Goal: Task Accomplishment & Management: Use online tool/utility

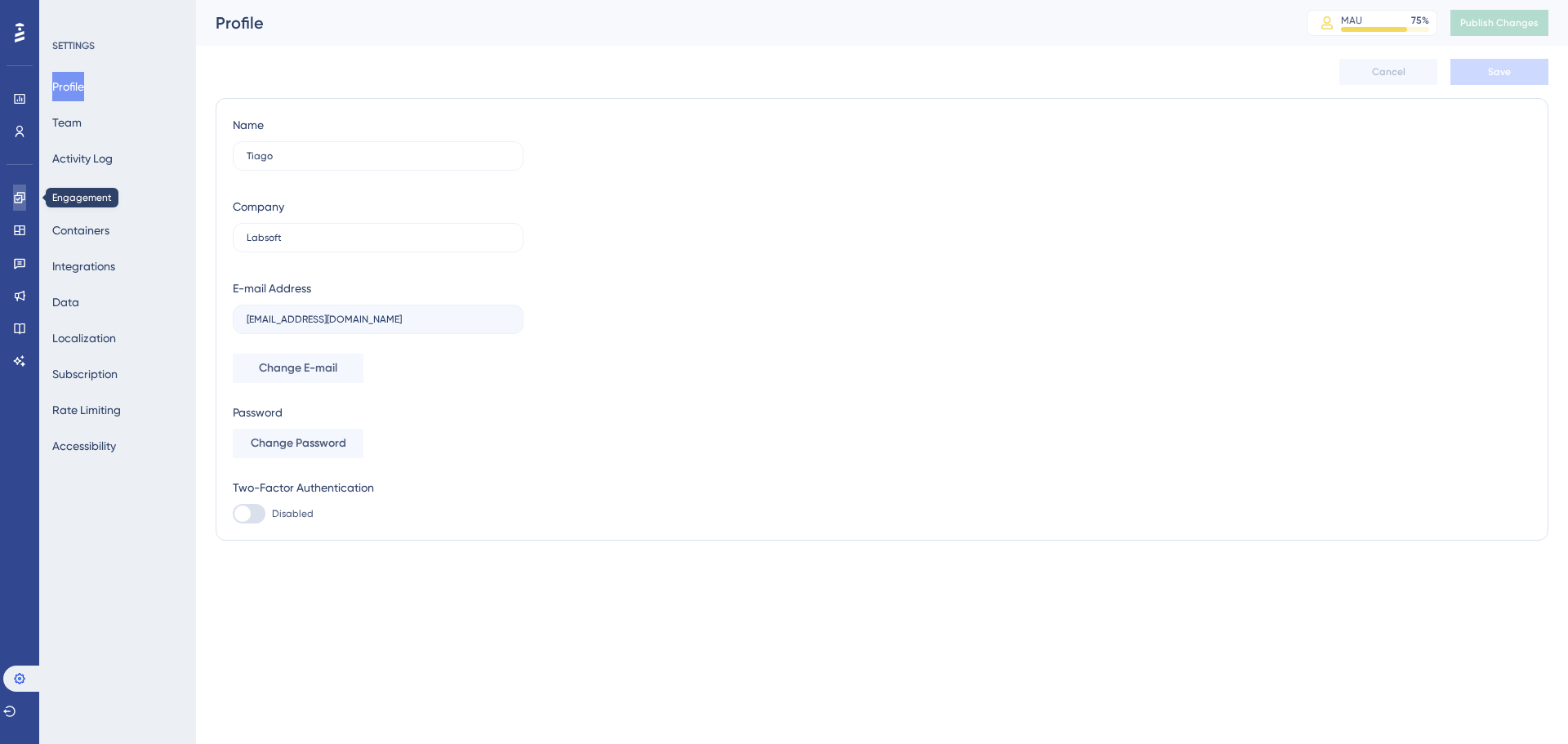
click at [13, 195] on link at bounding box center [19, 198] width 13 height 26
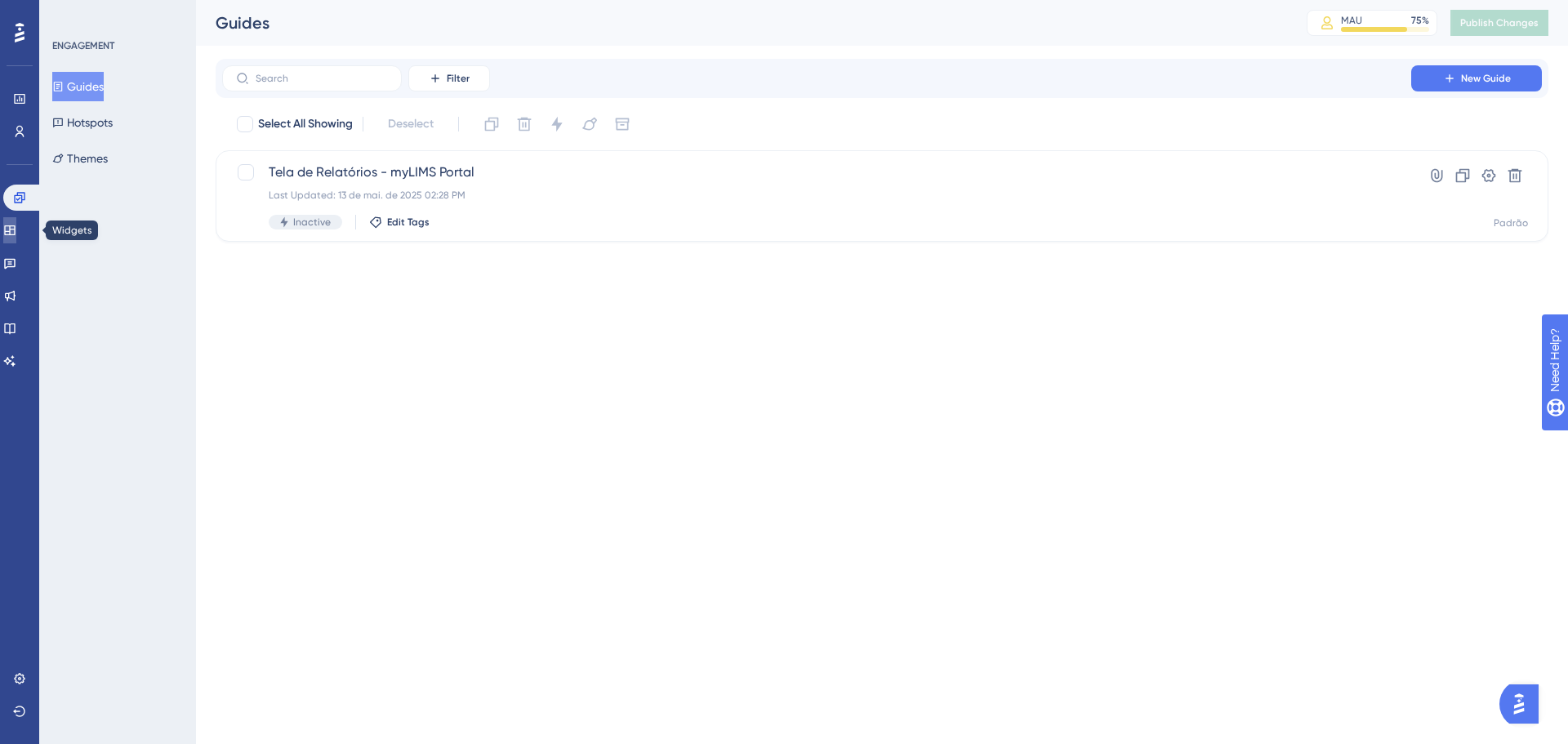
click at [14, 226] on icon at bounding box center [9, 230] width 13 height 13
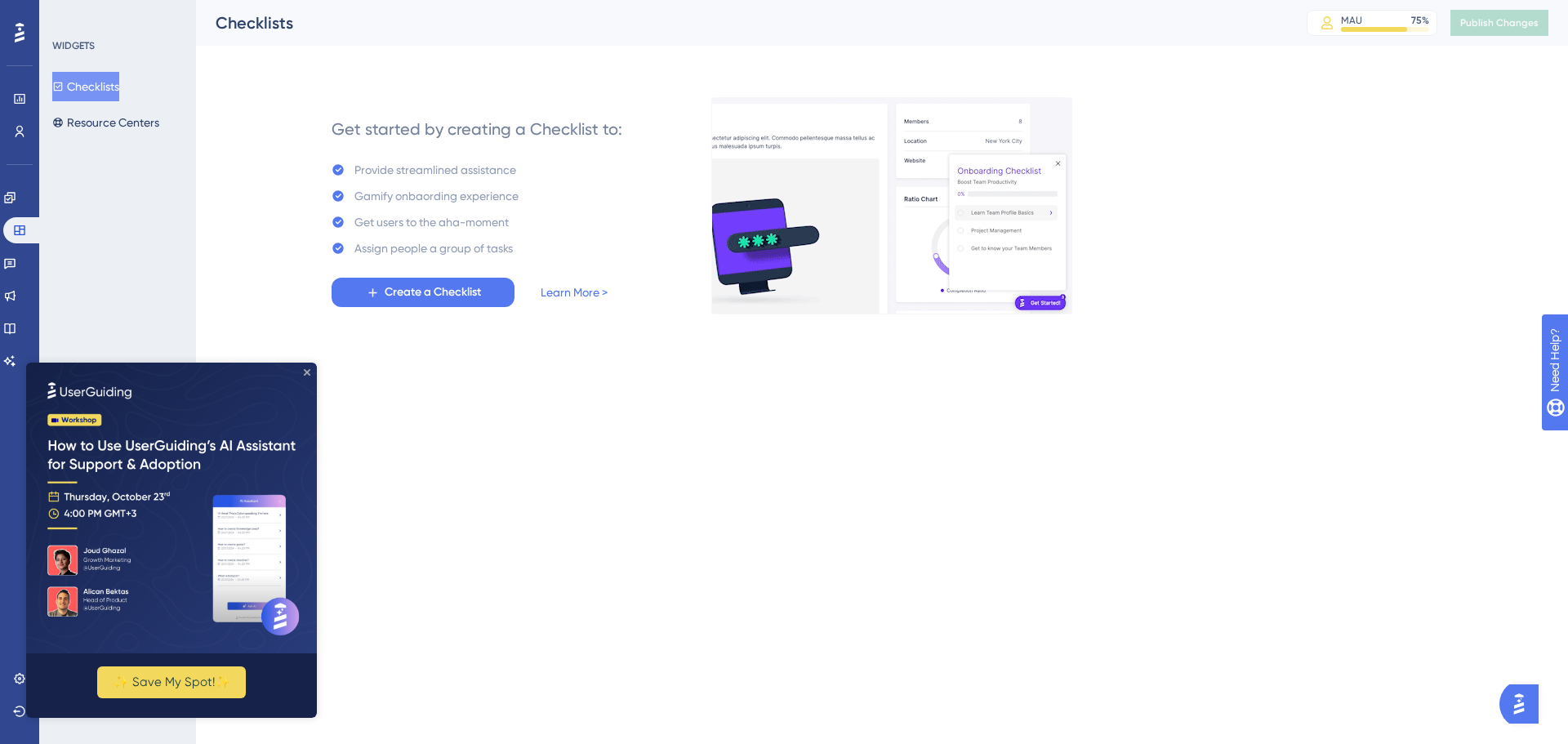
click at [309, 371] on icon "Close Preview" at bounding box center [306, 372] width 7 height 7
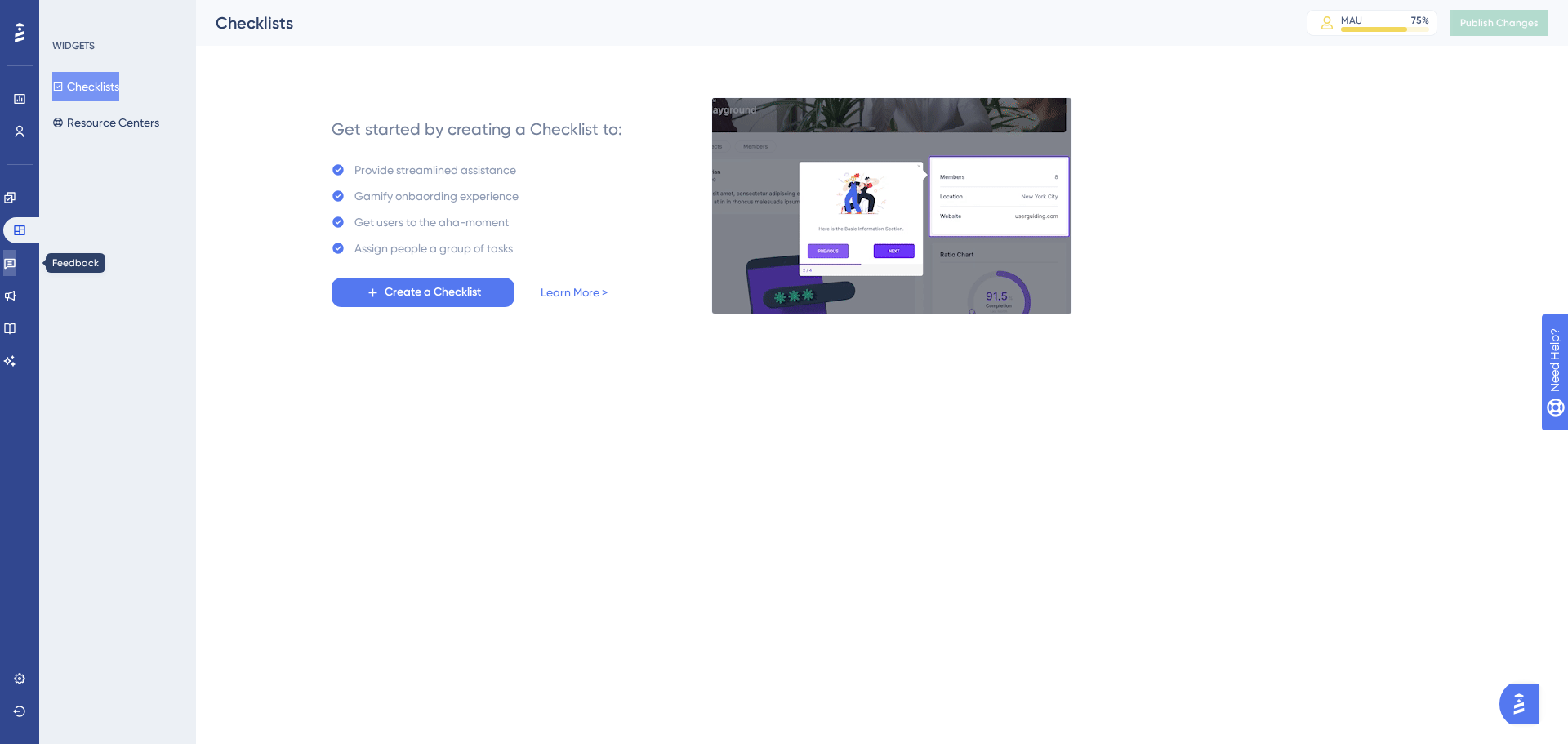
click at [17, 256] on icon at bounding box center [9, 262] width 13 height 13
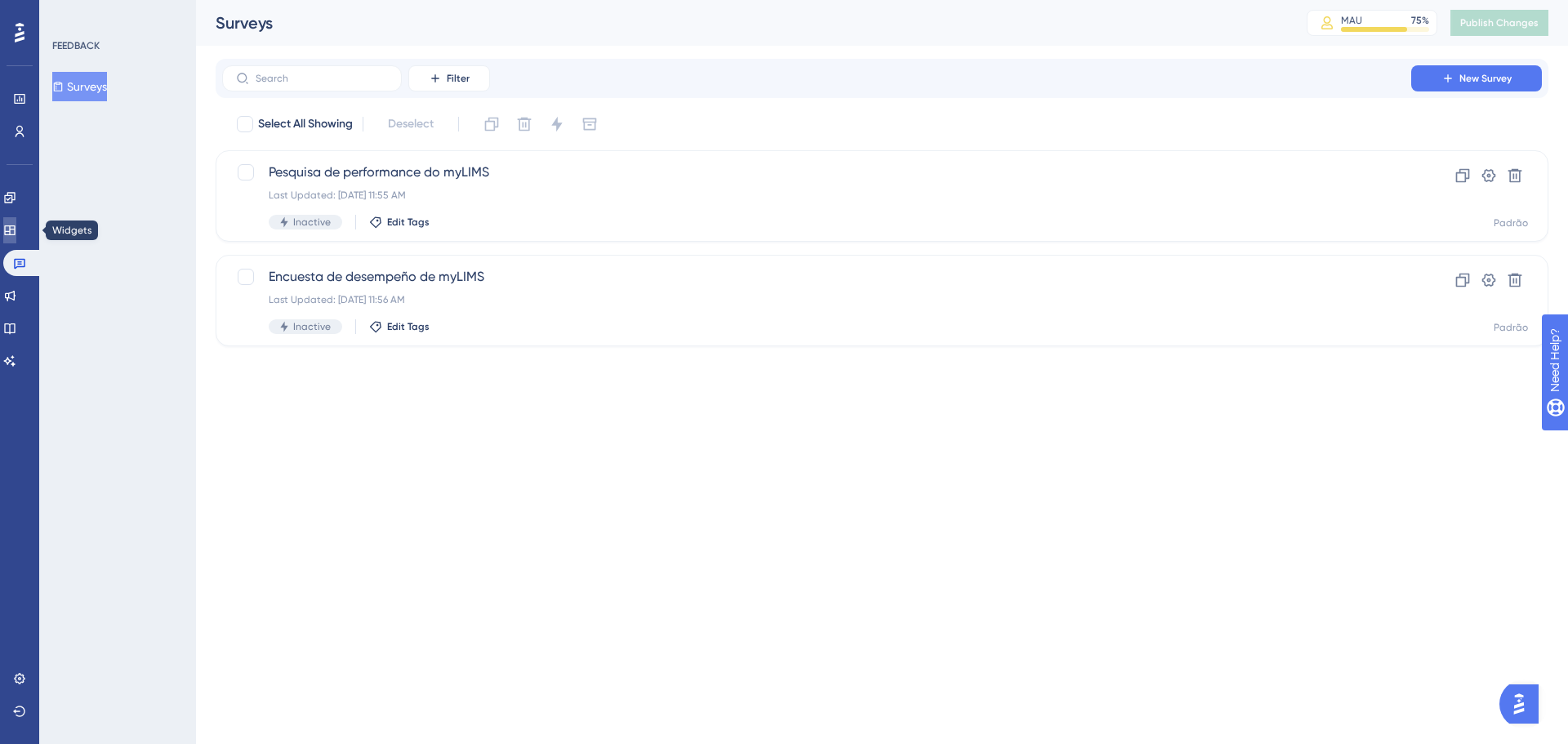
click at [13, 226] on icon at bounding box center [9, 230] width 13 height 13
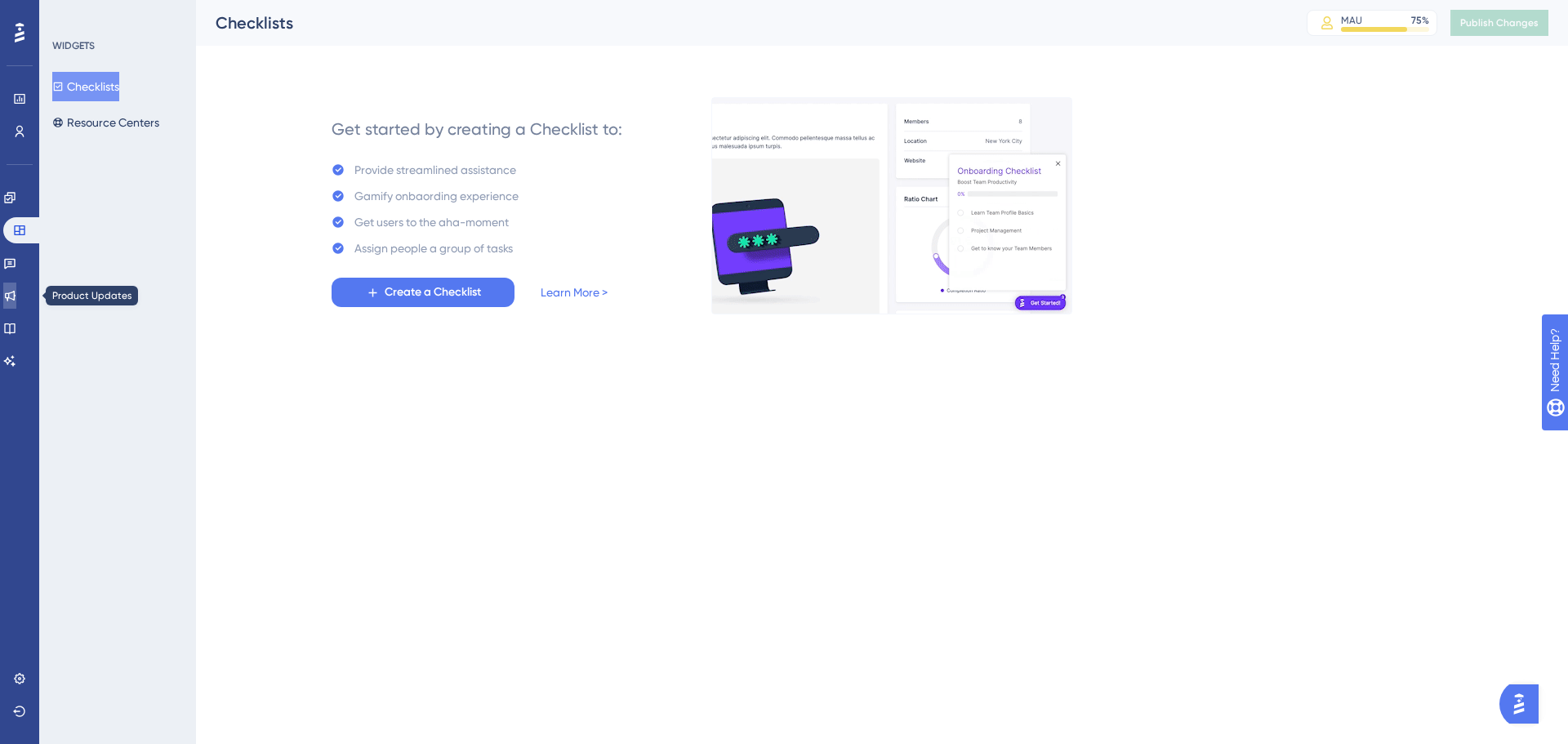
click at [17, 297] on link at bounding box center [9, 296] width 13 height 26
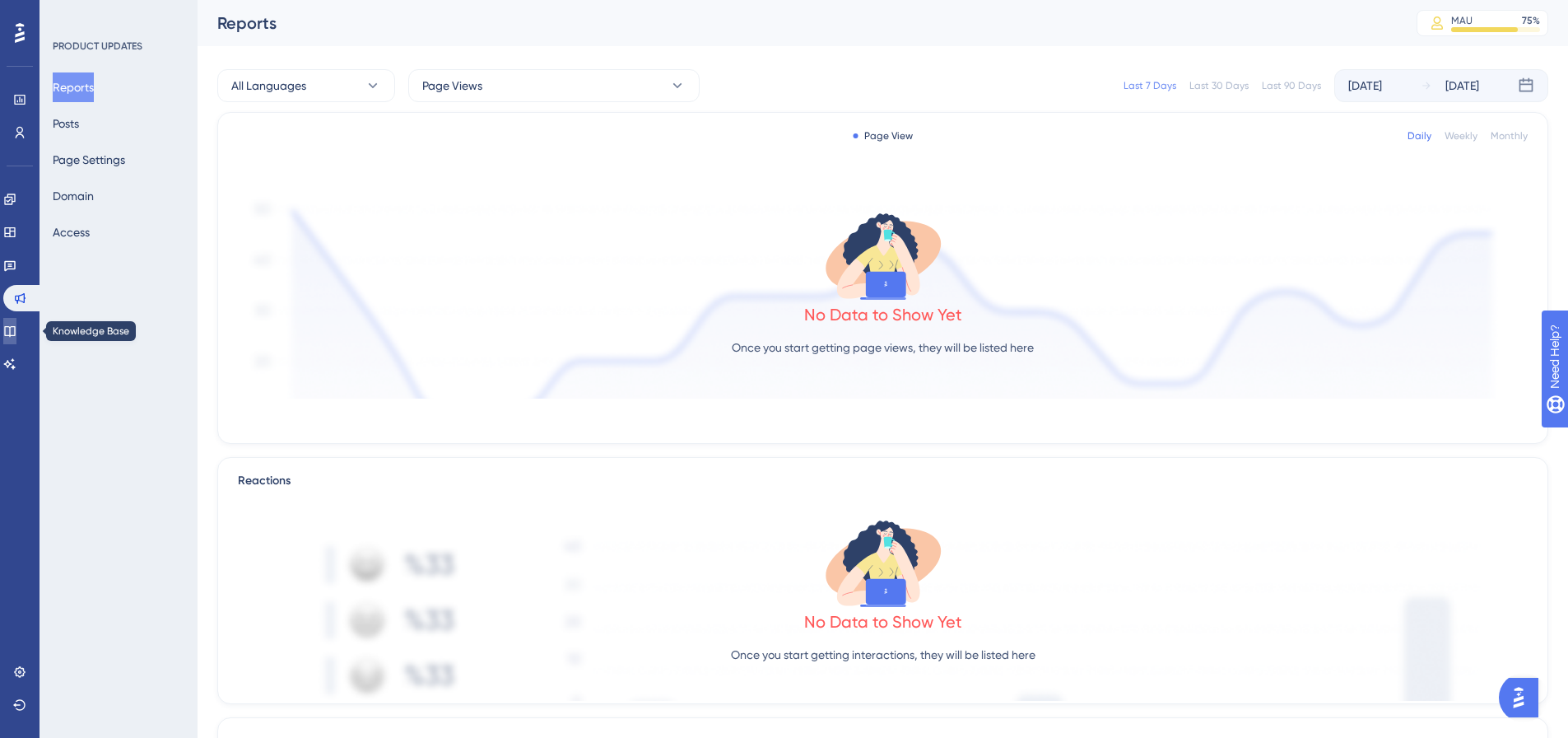
click at [17, 333] on icon at bounding box center [9, 331] width 13 height 13
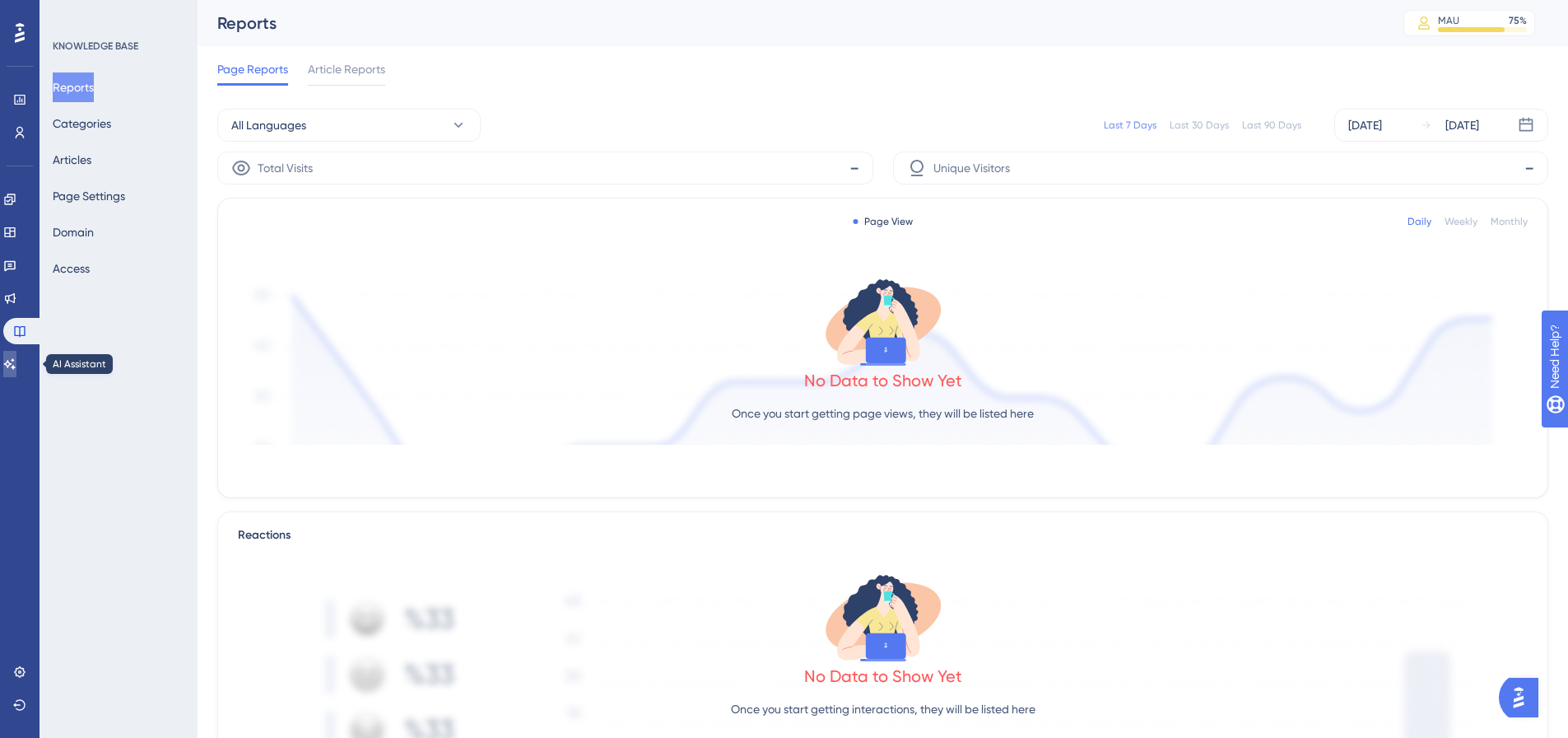
click at [17, 364] on icon at bounding box center [9, 363] width 13 height 13
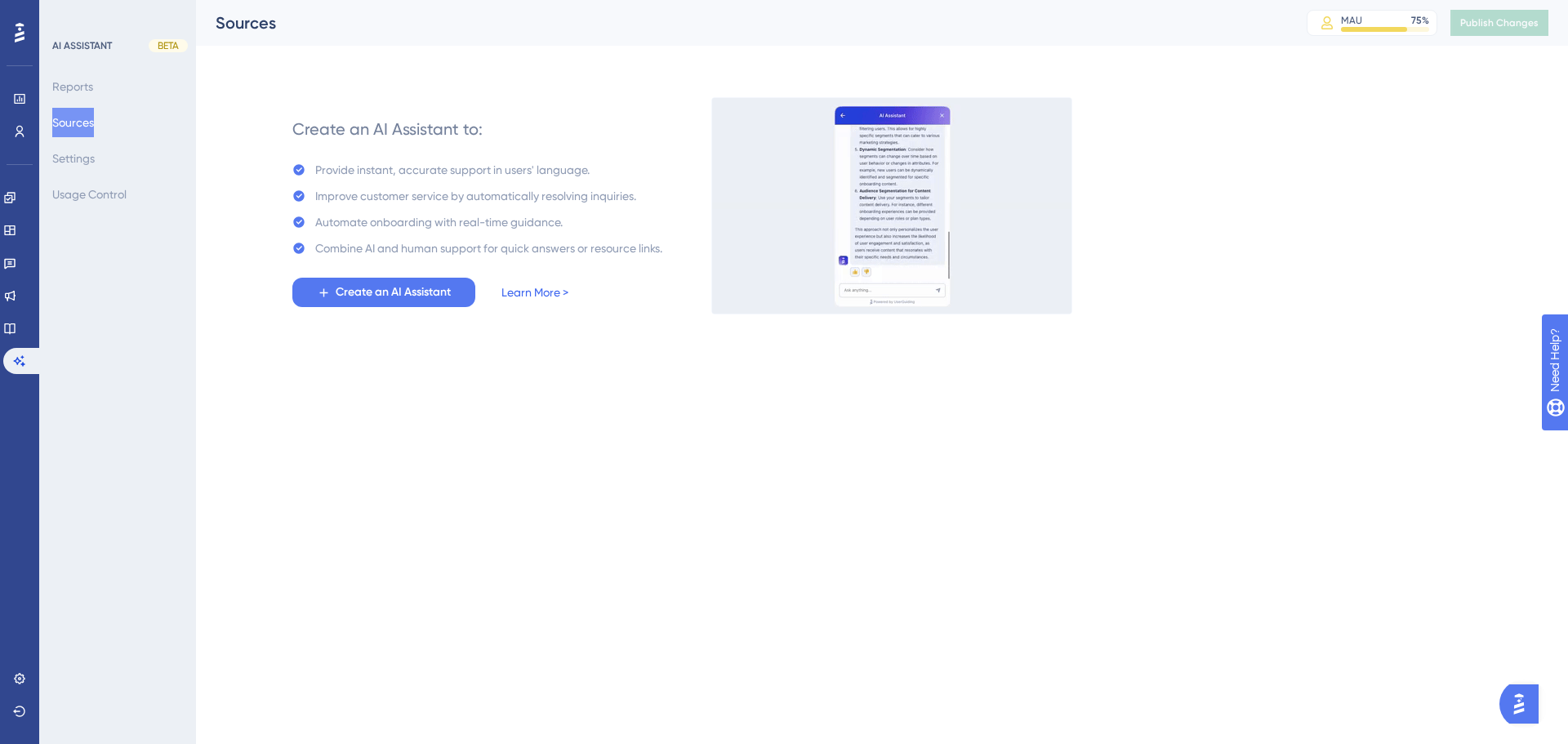
click at [517, 294] on link "Learn More >" at bounding box center [534, 293] width 67 height 20
click at [14, 329] on icon at bounding box center [9, 328] width 13 height 13
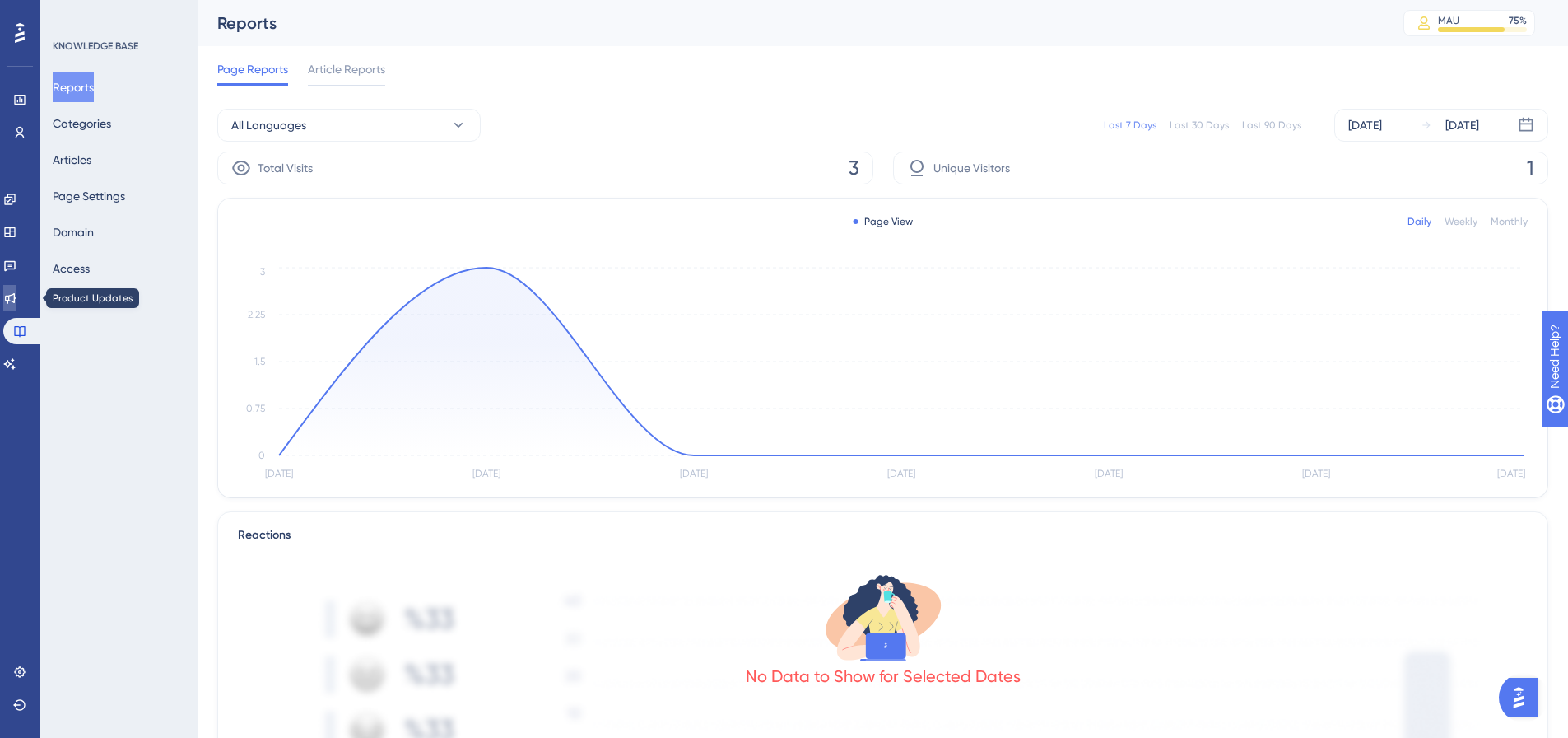
click at [17, 297] on icon at bounding box center [9, 297] width 13 height 13
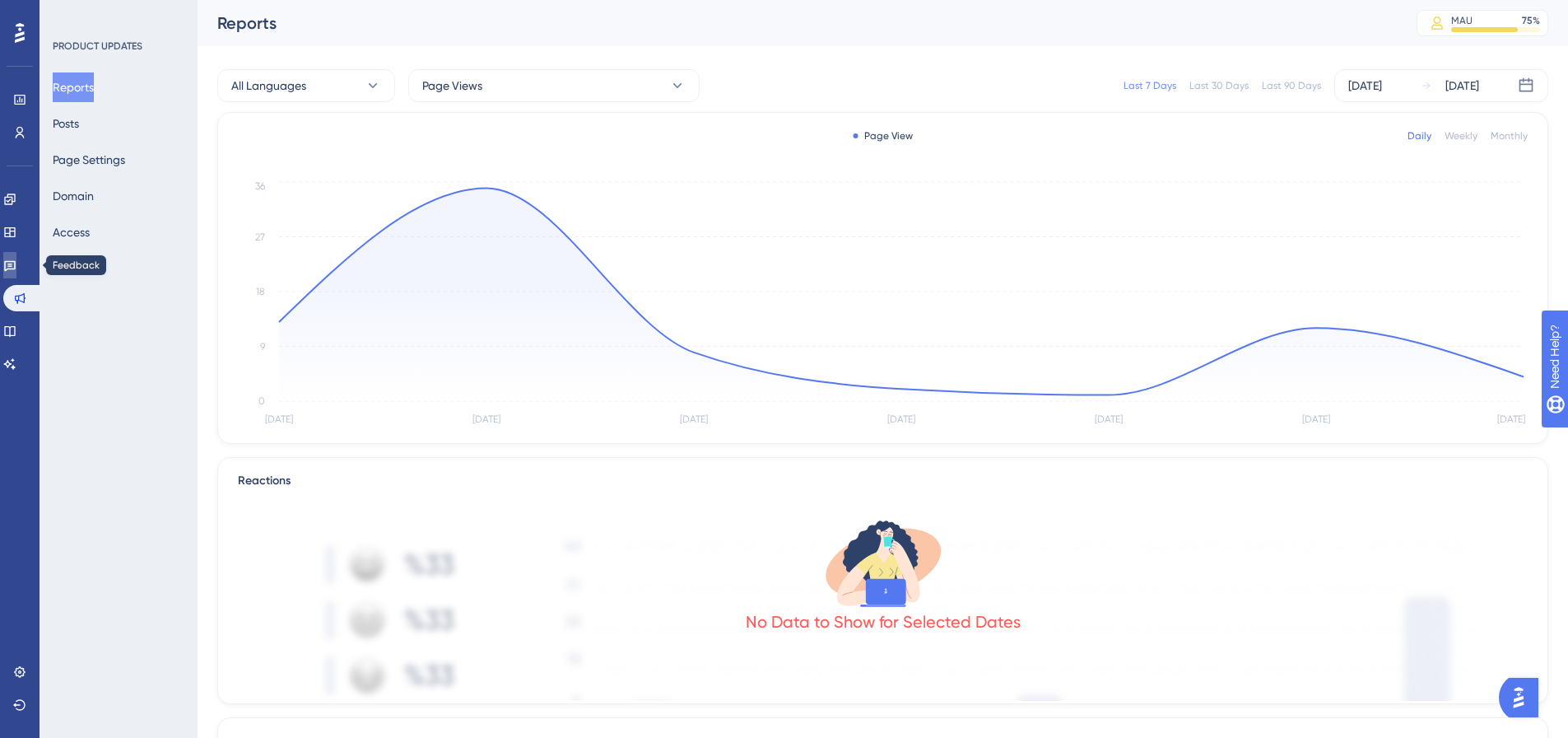
click at [17, 271] on icon at bounding box center [9, 264] width 13 height 13
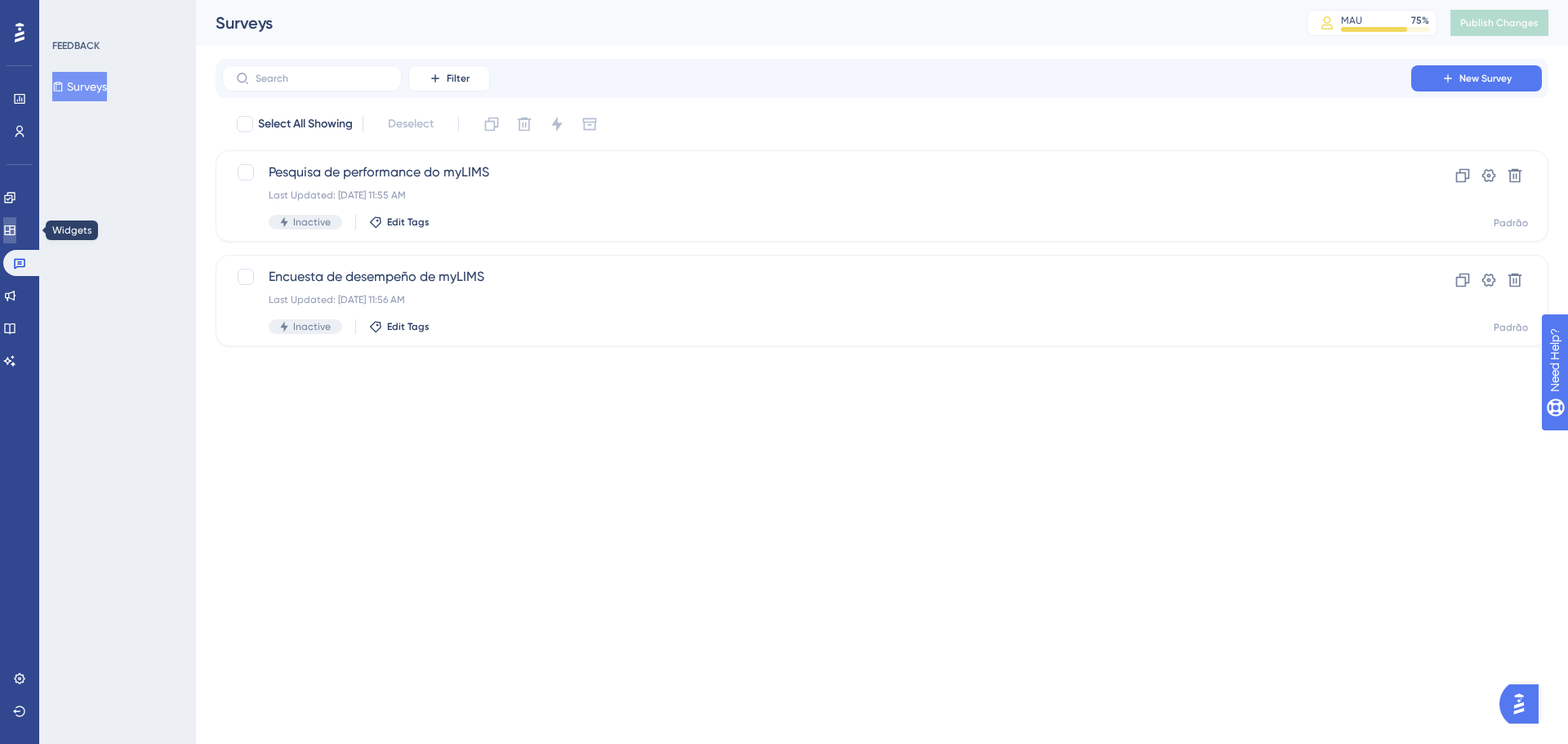
click at [17, 234] on link at bounding box center [9, 230] width 13 height 26
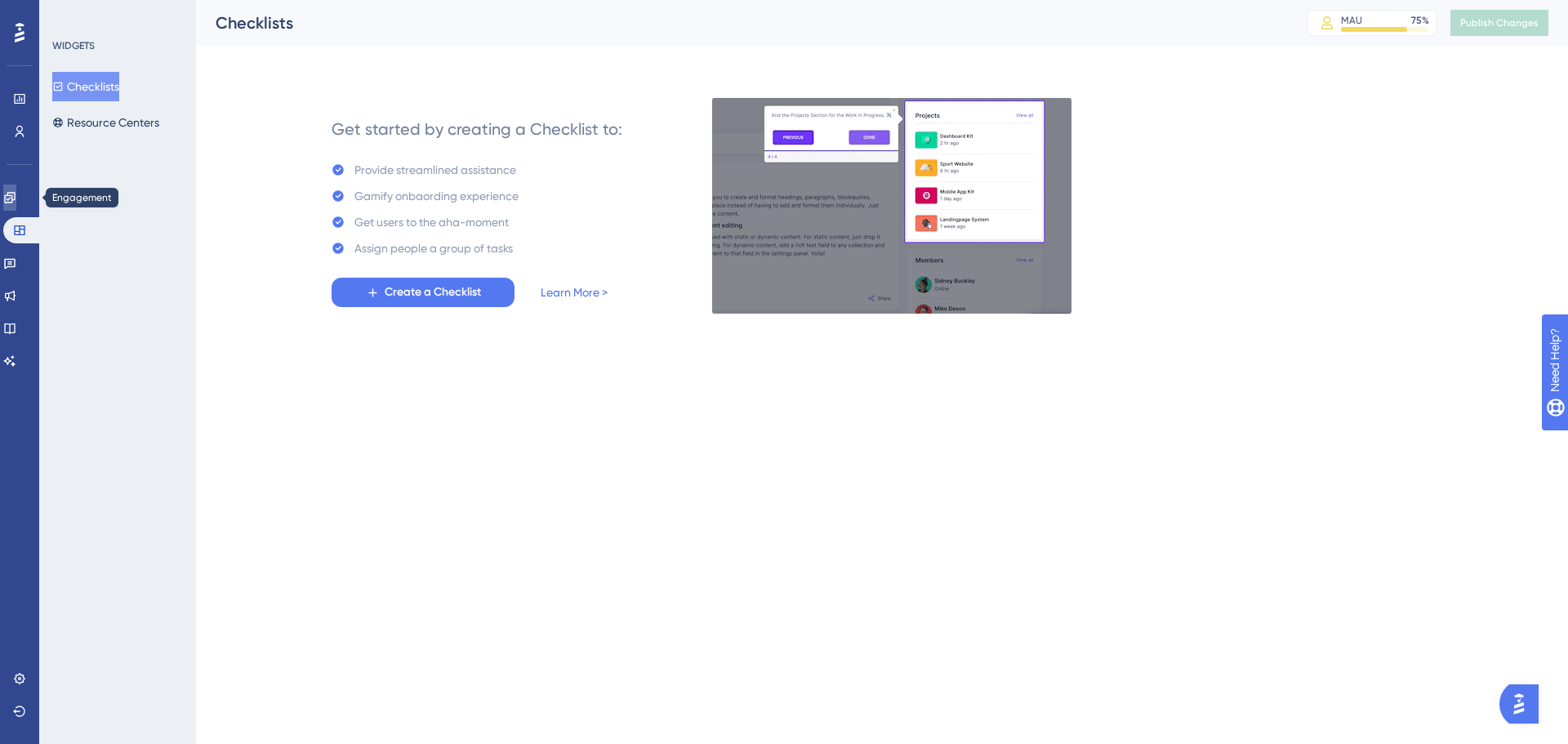
click at [17, 200] on icon at bounding box center [9, 197] width 13 height 13
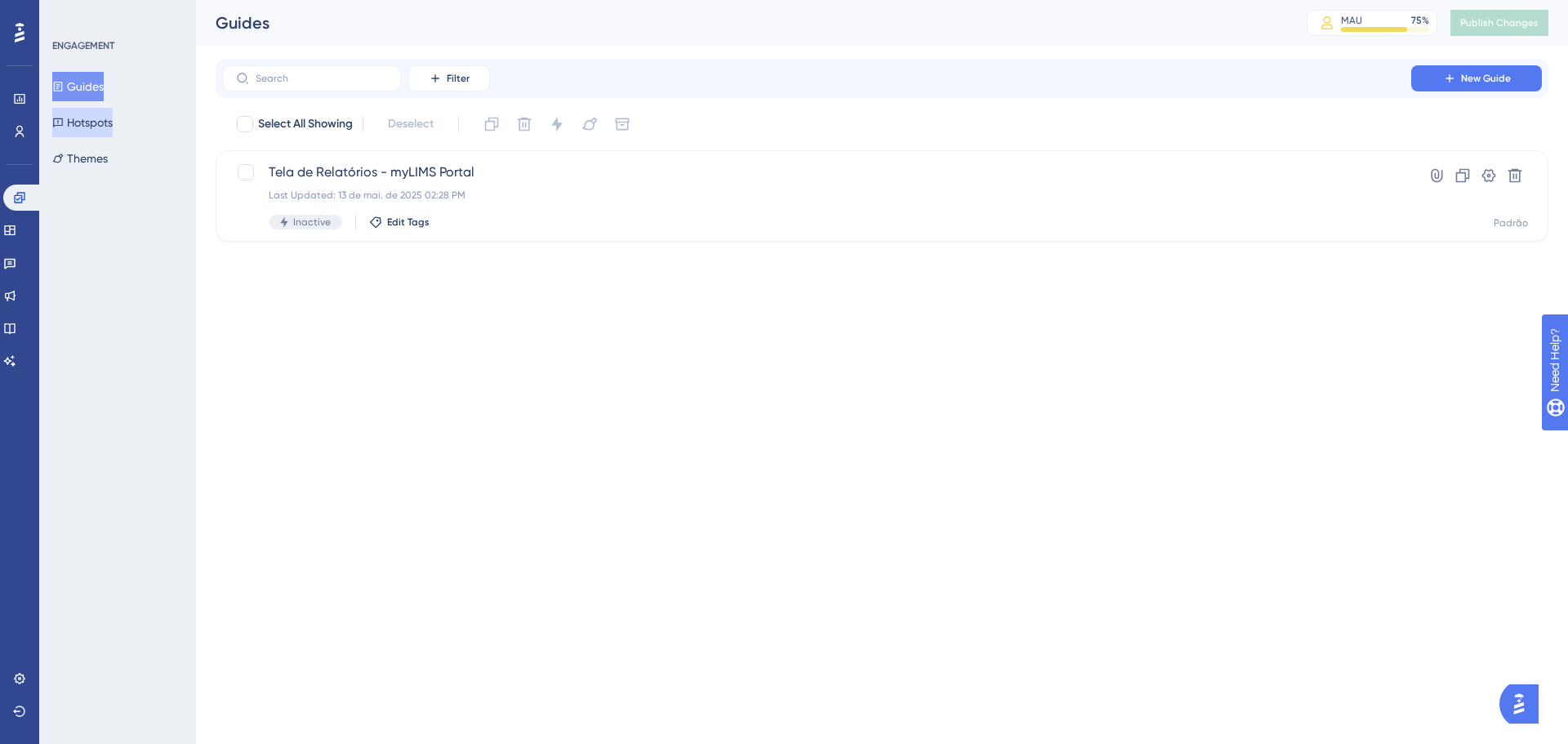
click at [106, 127] on button "Hotspots" at bounding box center [82, 122] width 61 height 29
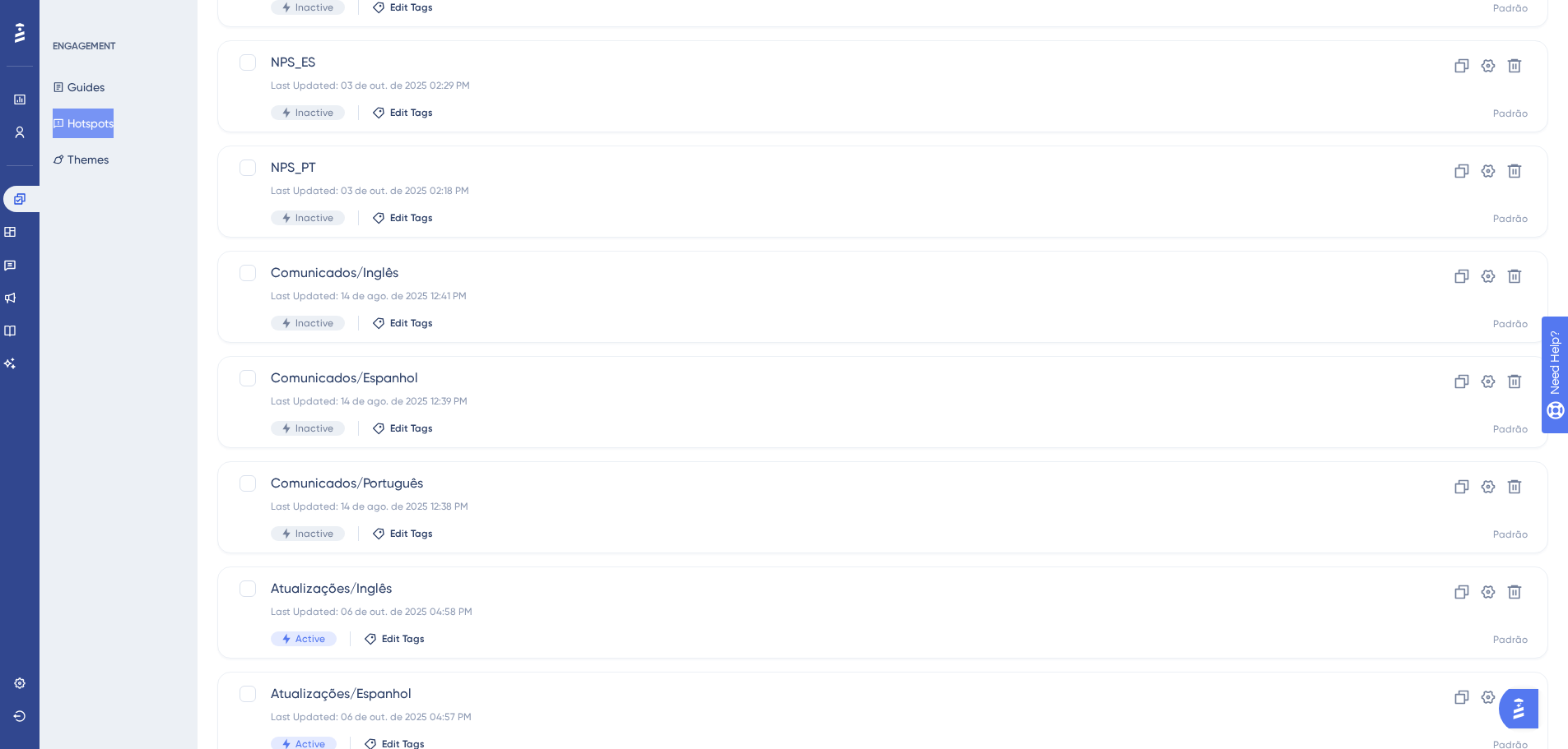
scroll to position [246, 0]
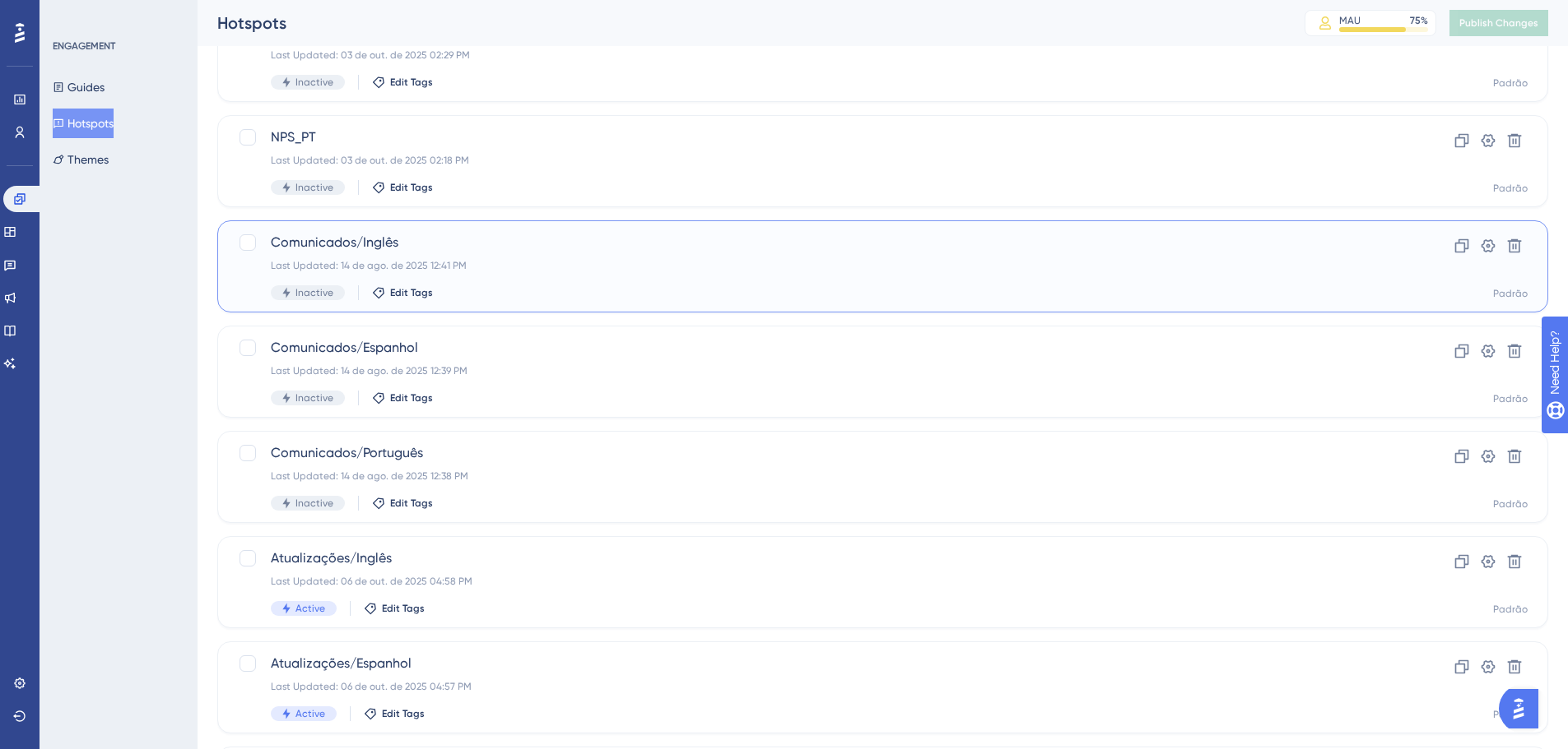
click at [330, 242] on span "Comunicados/Inglês" at bounding box center [817, 242] width 1092 height 20
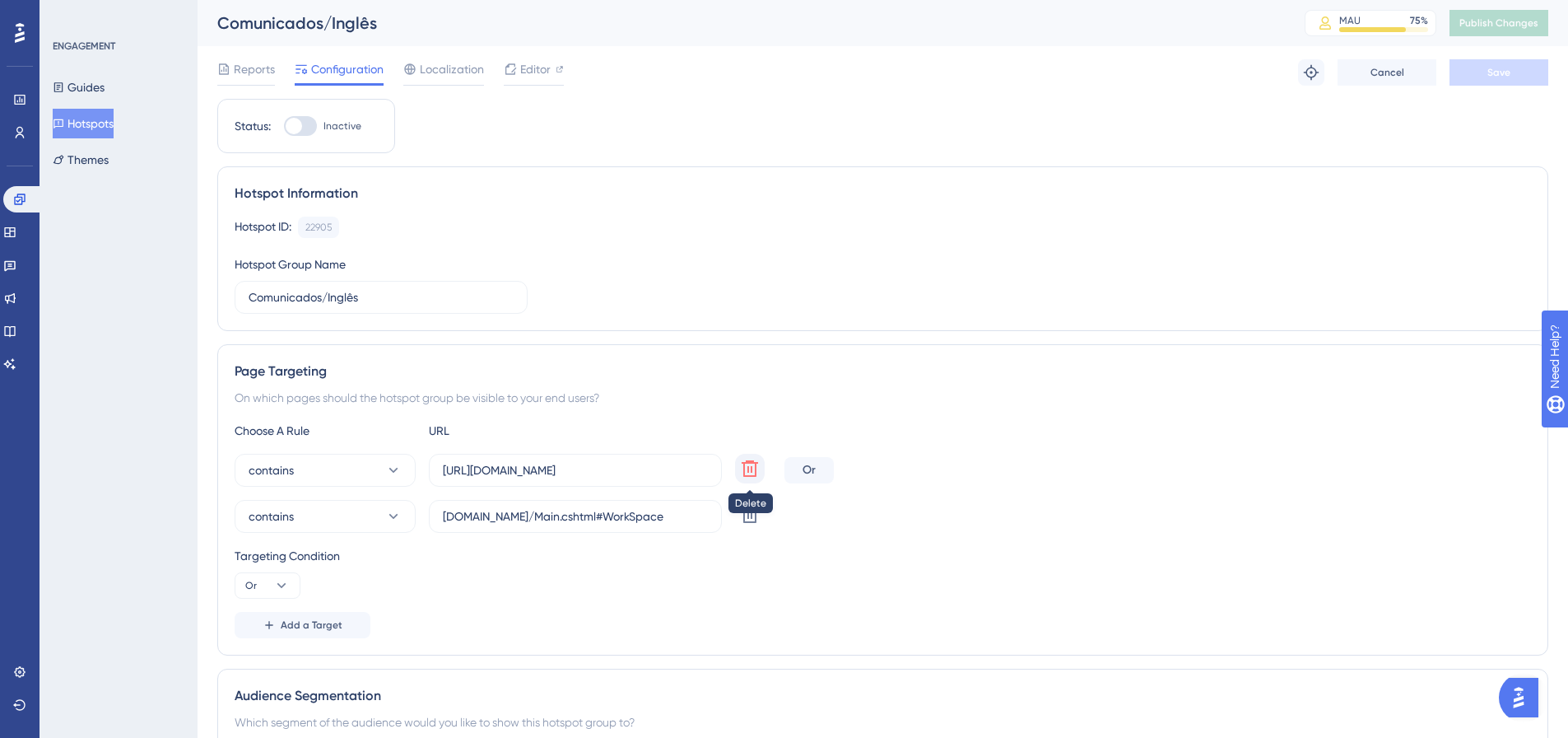
click at [747, 467] on icon at bounding box center [749, 469] width 20 height 20
type input "mylimsweb.cloud/Main.cshtml#WorkSpace"
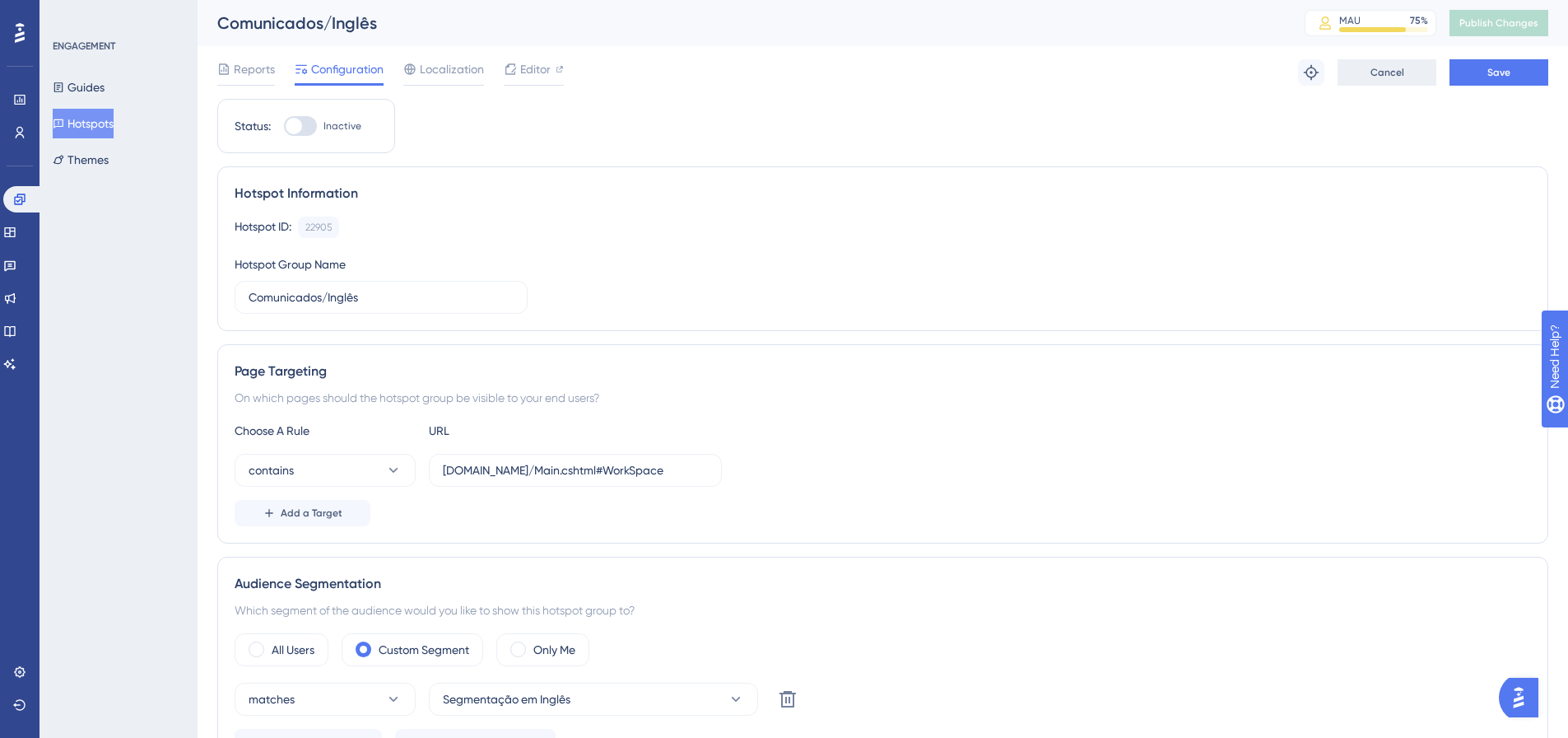
click at [1354, 63] on button "Cancel" at bounding box center [1387, 72] width 99 height 27
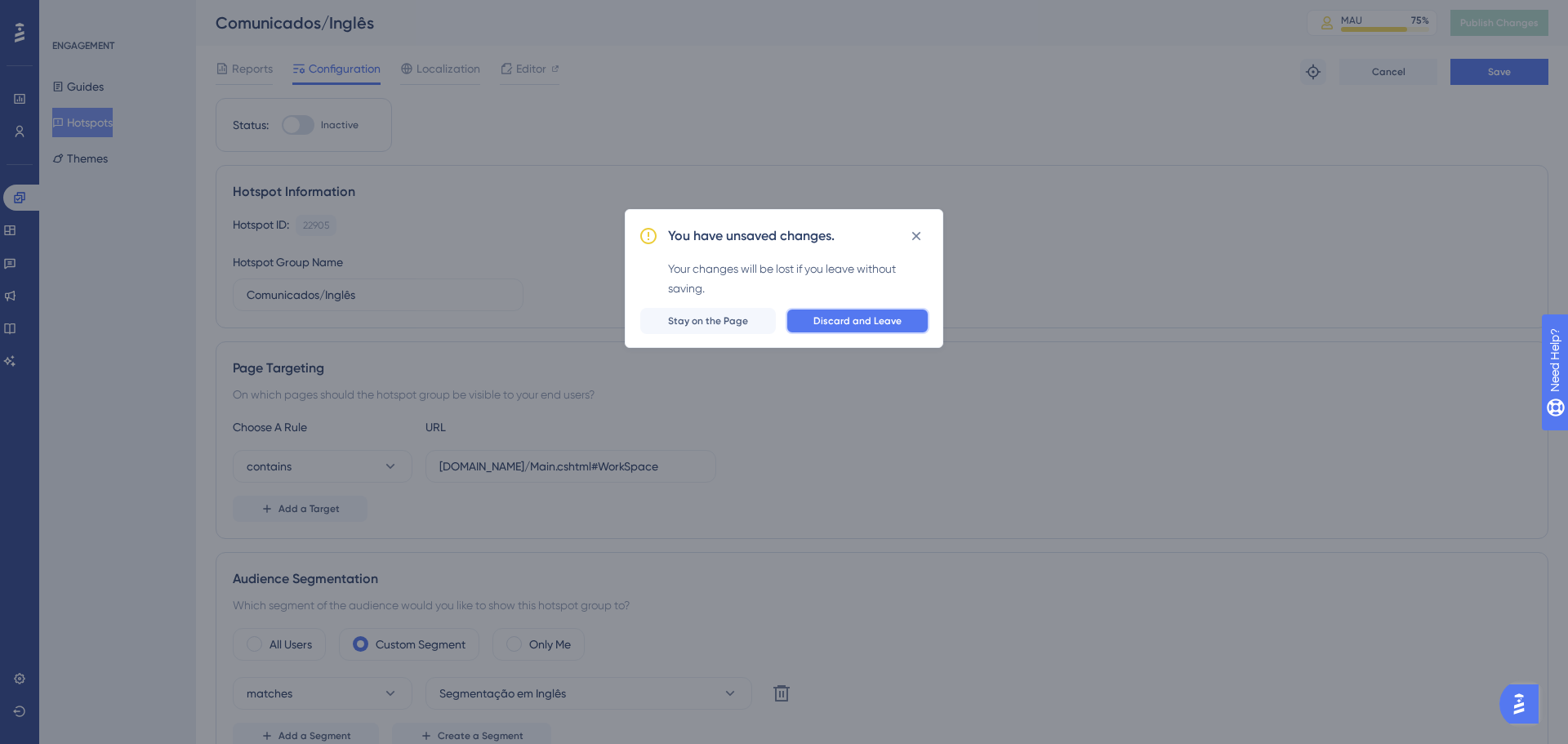
click at [863, 323] on span "Discard and Leave" at bounding box center [857, 320] width 88 height 13
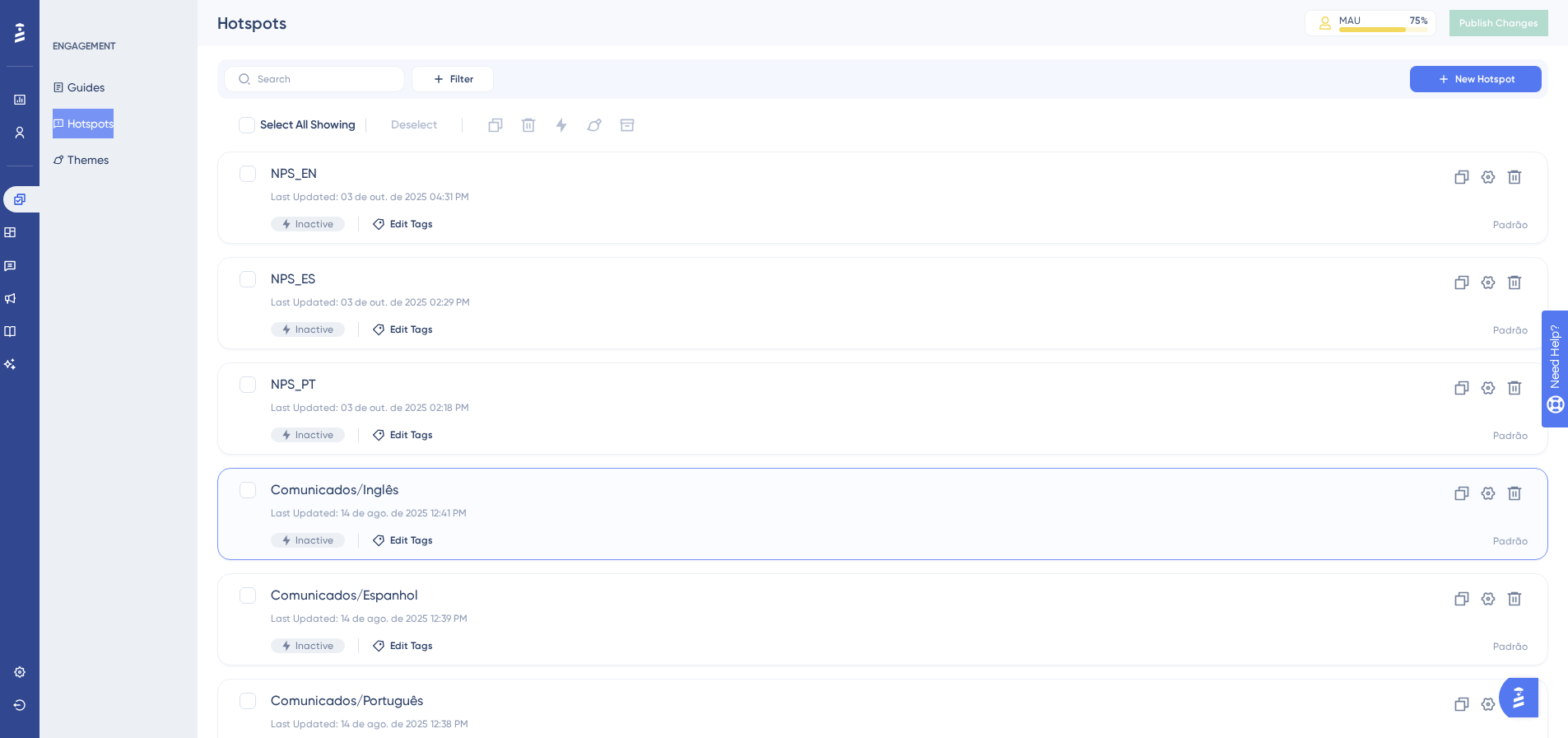
click at [535, 512] on div "Last Updated: 14 de ago. de 2025 12:41 PM" at bounding box center [817, 512] width 1092 height 13
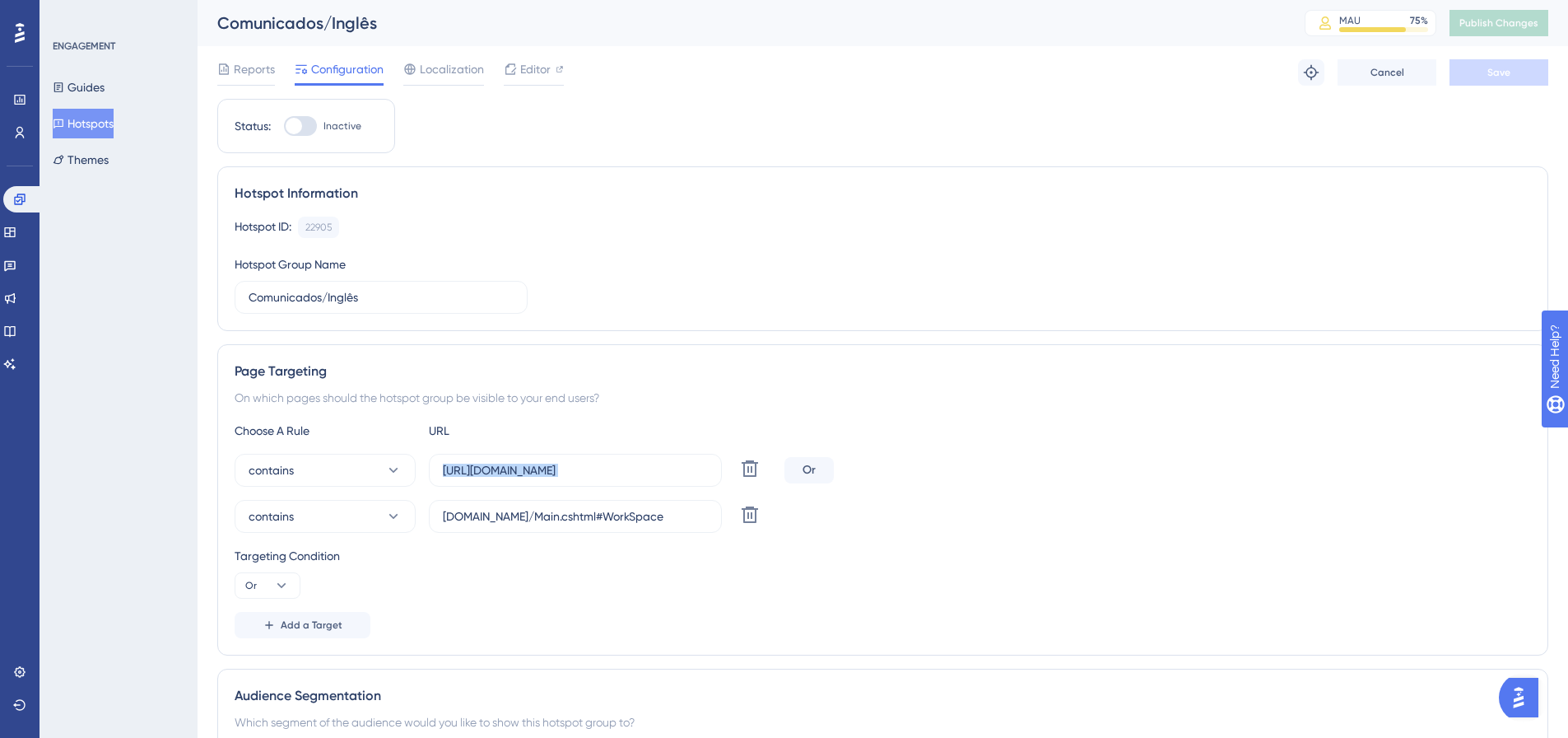
drag, startPoint x: 442, startPoint y: 471, endPoint x: 766, endPoint y: 471, distance: 324.0
click at [766, 471] on div "contains https://labsoftinova.mylimsweb.cloud/Main.cshtml#WorkSpace Delete" at bounding box center [506, 470] width 543 height 33
copy div "Delete"
click at [98, 97] on button "Guides" at bounding box center [78, 87] width 52 height 30
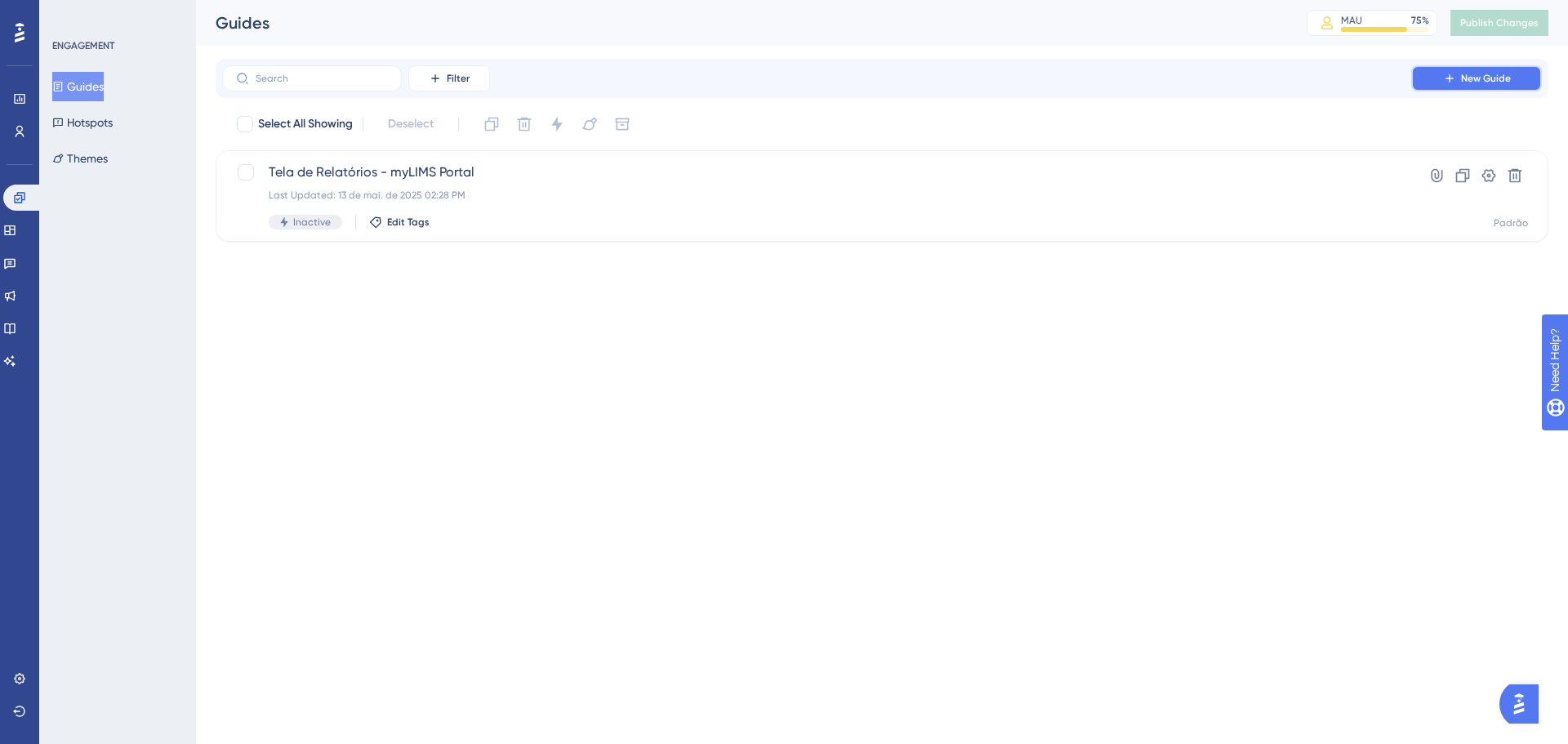
click at [1464, 81] on span "New Guide" at bounding box center [1486, 77] width 50 height 13
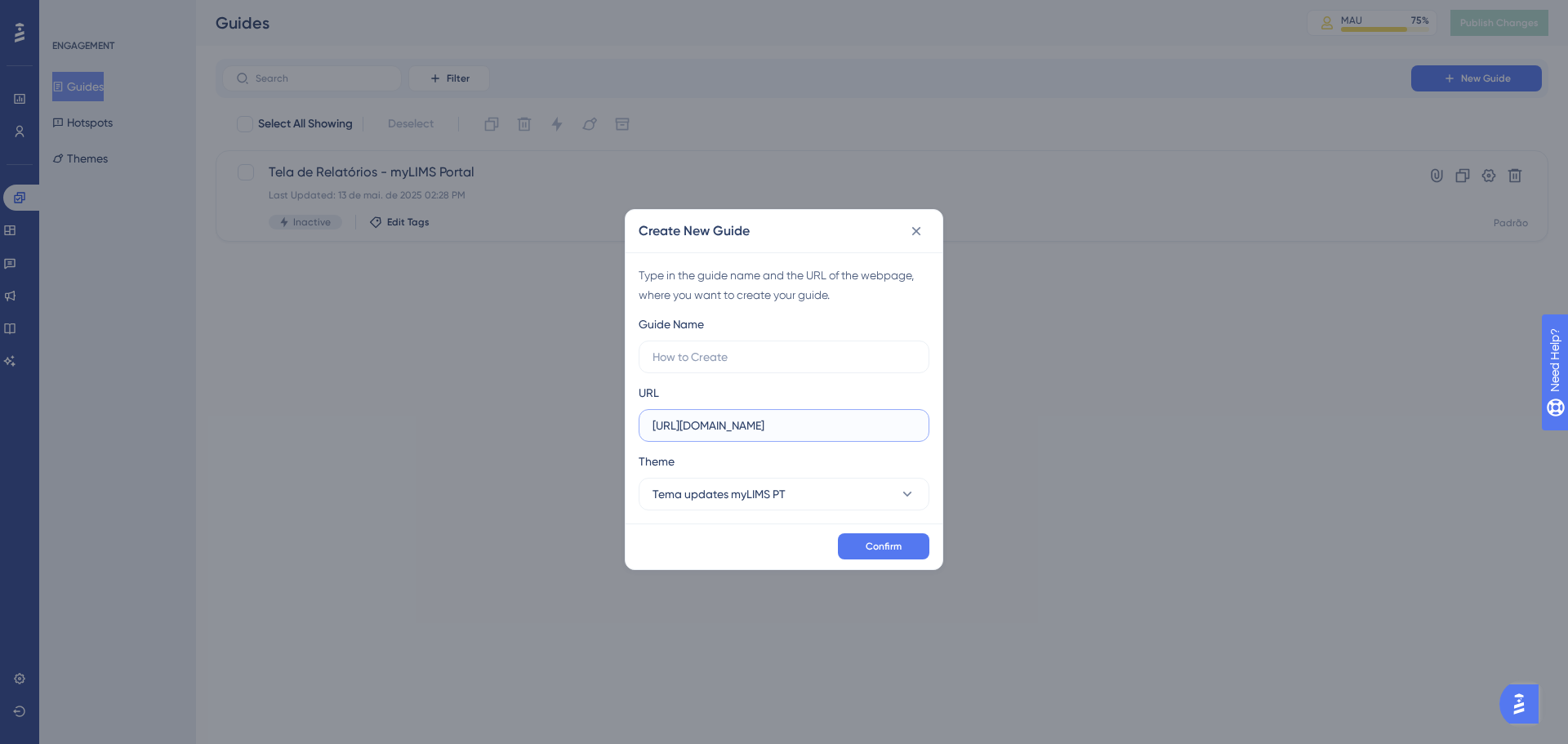
drag, startPoint x: 876, startPoint y: 431, endPoint x: 596, endPoint y: 433, distance: 280.0
click at [596, 433] on div "Create New Guide Type in the guide name and the URL of the webpage, where you w…" at bounding box center [784, 372] width 1568 height 744
paste input "labsoftinova.mylimsweb.cloud/Main.cshtml#WorkSpace"
type input "https://labsoftinova.mylimsweb.cloud/Main.cshtml#WorkSpace"
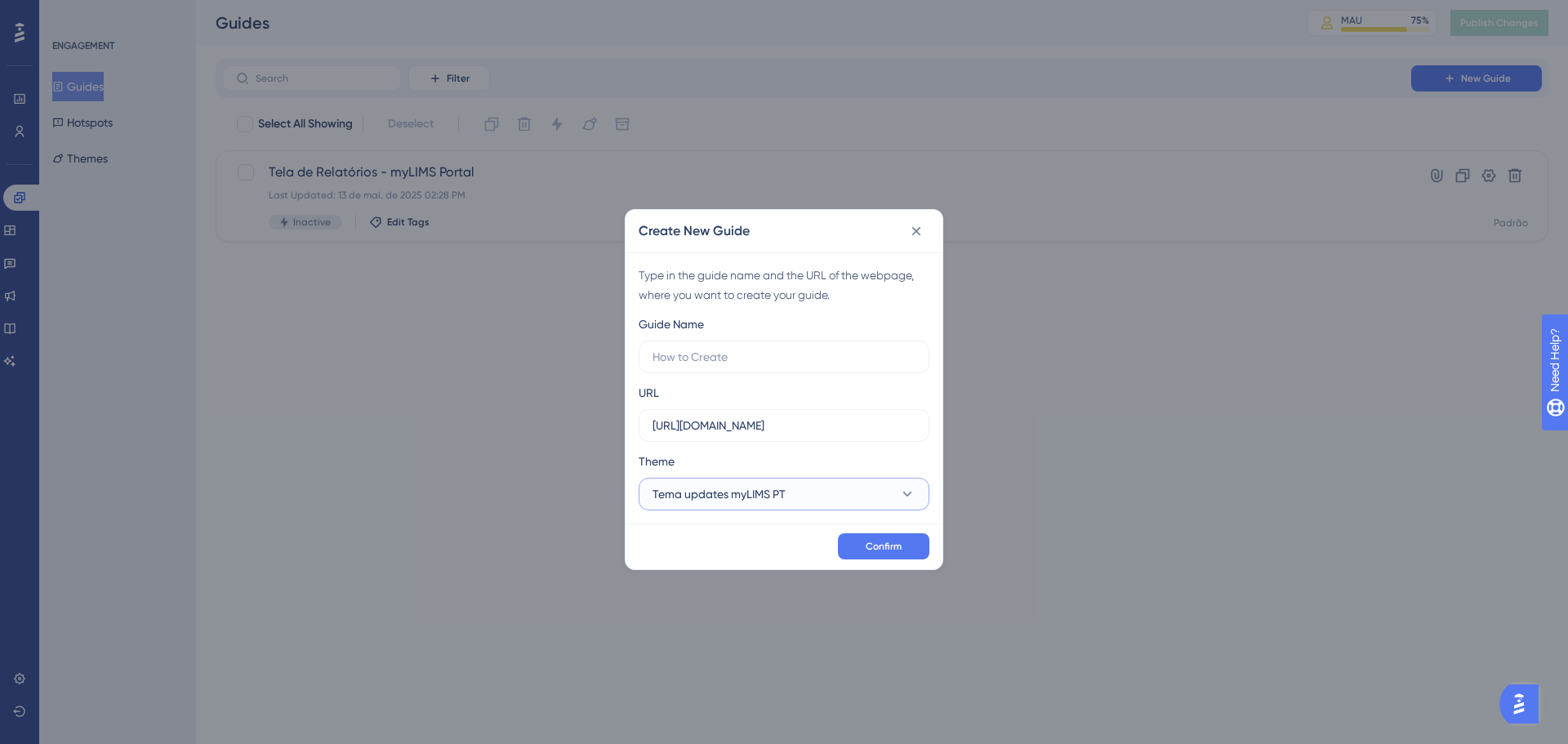
click at [900, 494] on icon at bounding box center [907, 494] width 17 height 17
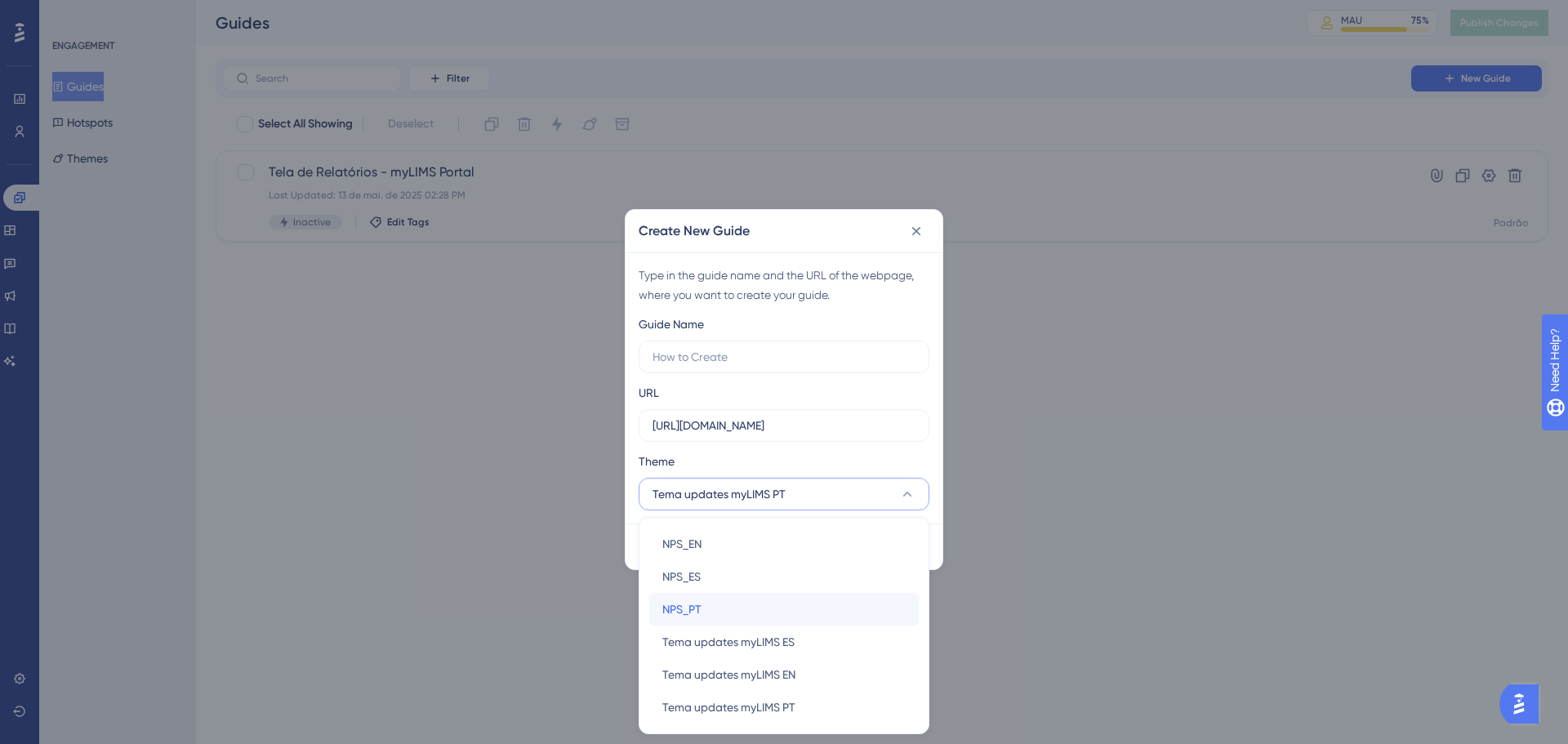
click at [802, 596] on div "NPS_PT NPS_PT" at bounding box center [784, 609] width 244 height 32
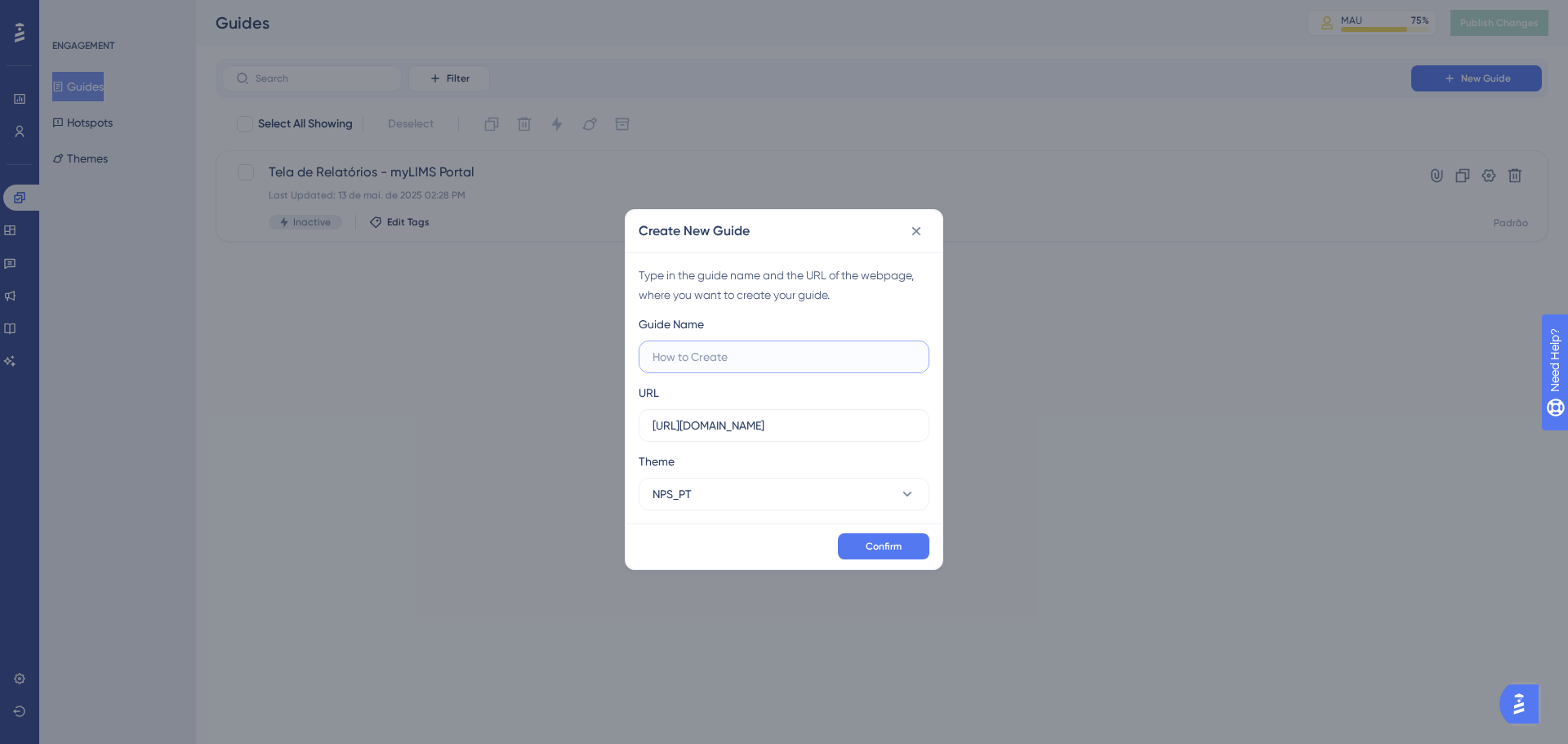
drag, startPoint x: 832, startPoint y: 349, endPoint x: 679, endPoint y: 343, distance: 153.1
click at [679, 343] on label at bounding box center [784, 356] width 291 height 32
click at [679, 349] on input "text" at bounding box center [784, 357] width 263 height 18
type input "Apresentação UG myLIMS"
click at [876, 541] on span "Confirm" at bounding box center [884, 546] width 36 height 13
